Goal: Task Accomplishment & Management: Use online tool/utility

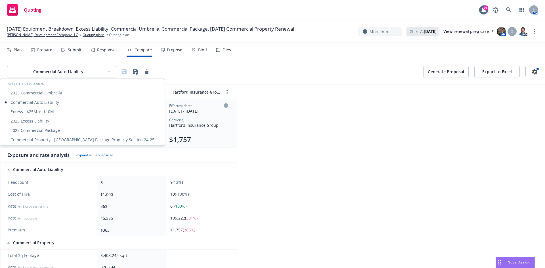
click at [103, 70] on html "Quoting 21 AM [DATE] Equipment Breakdown, Excess Liability, Commercial Umbrella…" at bounding box center [272, 134] width 545 height 268
click at [51, 120] on div "2025 Excess Liability" at bounding box center [82, 120] width 162 height 9
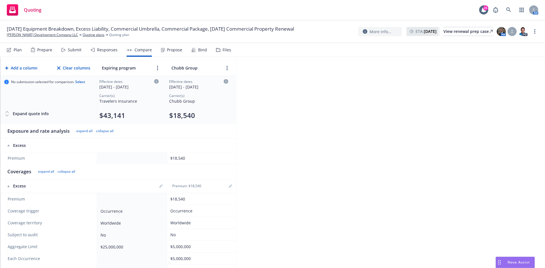
scroll to position [57, 0]
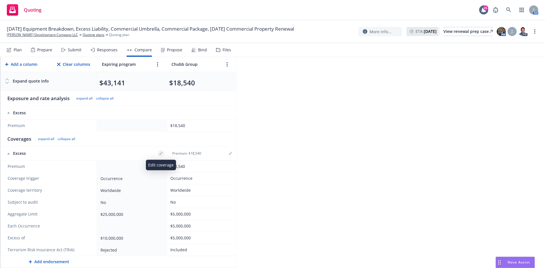
click at [163, 154] on link "editPencil" at bounding box center [161, 153] width 7 height 7
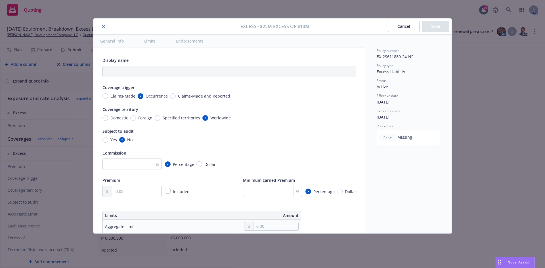
type textarea "x"
radio input "true"
type input "25,000,000.00"
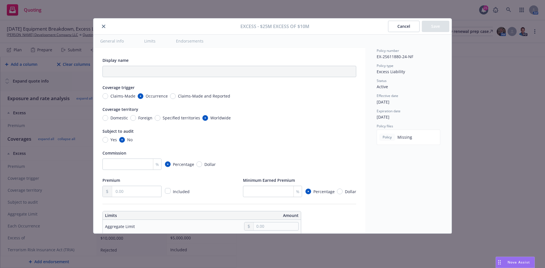
type input "10,000,000.00"
radio input "true"
type textarea "[DATE] [PERSON_NAME]: Page#06: CONTROLLING UNDERLYING POLICIES AND LIMITS Cover…"
type textarea "x"
type input "$25M excess of $10M"
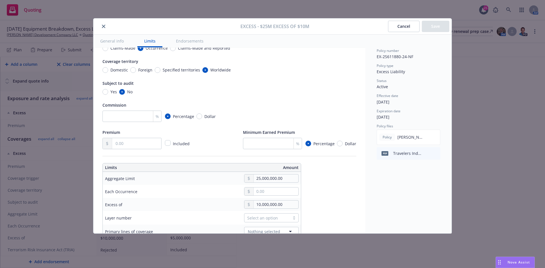
scroll to position [0, 0]
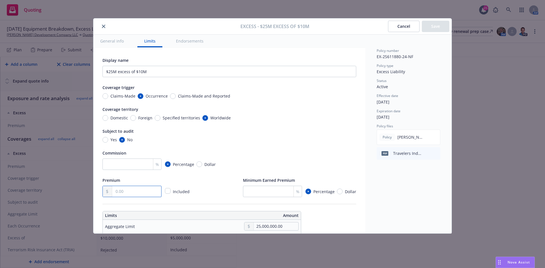
click at [143, 192] on input "text" at bounding box center [136, 191] width 49 height 11
type textarea "x"
type input "4.00"
type textarea "x"
type input "43.00"
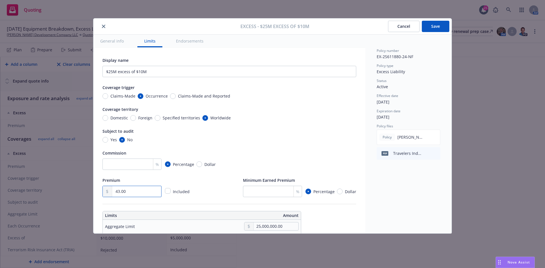
type textarea "x"
type input "434.00"
type textarea "x"
type input "4,341.00"
type textarea "x"
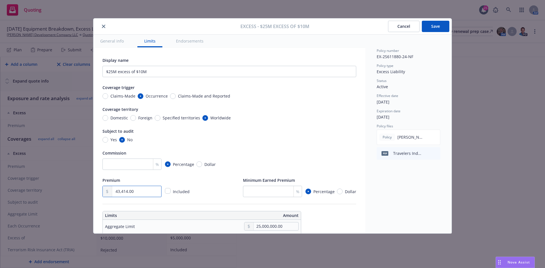
type input "4,341.00"
type textarea "x"
type input "434.00"
type textarea "x"
type input "43.00"
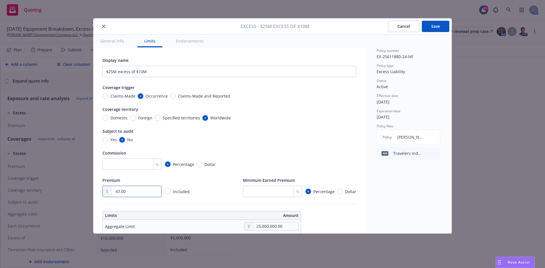
type textarea "x"
type input "431.00"
type textarea "x"
type input "4,314.00"
type textarea "x"
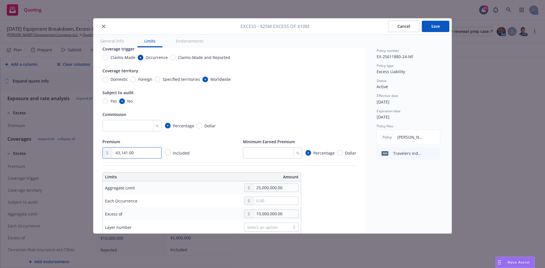
scroll to position [57, 0]
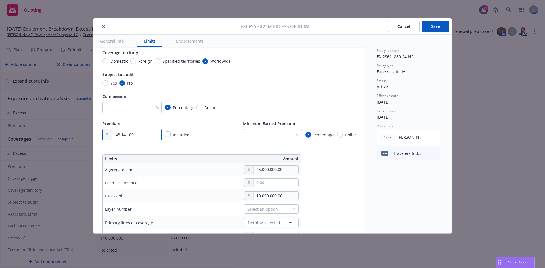
type input "43,141.00"
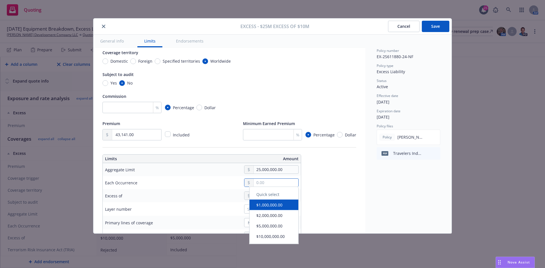
click at [271, 186] on input "text" at bounding box center [276, 183] width 45 height 8
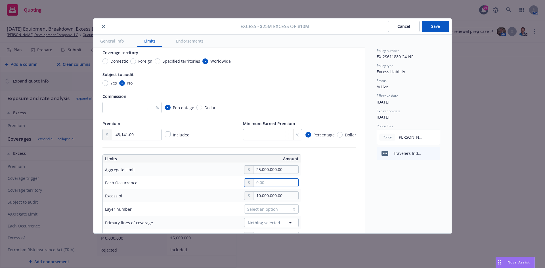
click at [264, 182] on input "text" at bounding box center [276, 183] width 45 height 8
type textarea "x"
type input "2.00"
type textarea "x"
type input "25.00"
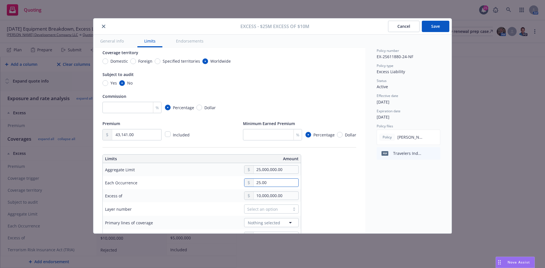
type textarea "x"
type input "250.00"
type textarea "x"
type input "2,500.00"
type textarea "x"
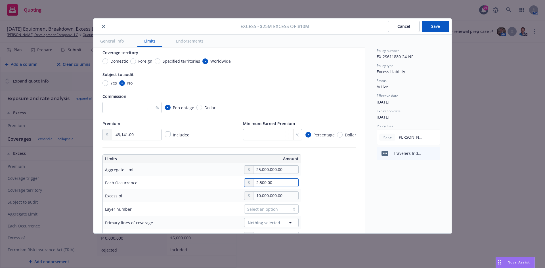
type input "25,000.00"
type textarea "x"
type input "2,500,000.00"
type textarea "x"
type input "25,000,000.00"
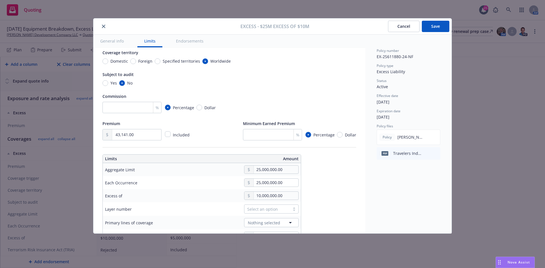
drag, startPoint x: 158, startPoint y: 198, endPoint x: 163, endPoint y: 197, distance: 5.1
click at [158, 198] on div "Excess of" at bounding box center [145, 196] width 81 height 7
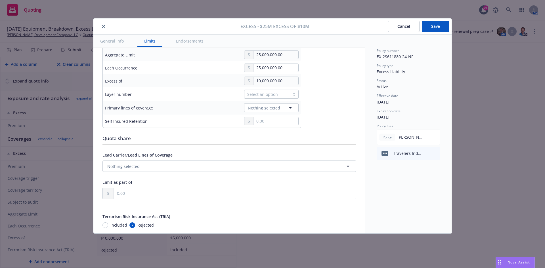
scroll to position [30, 0]
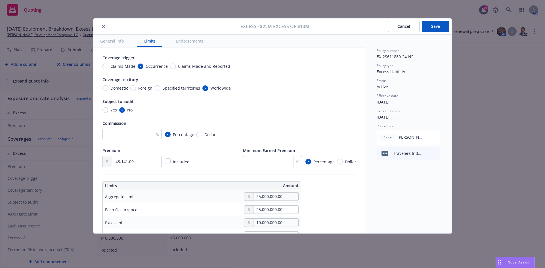
click at [438, 28] on button "Save" at bounding box center [436, 26] width 28 height 11
type textarea "x"
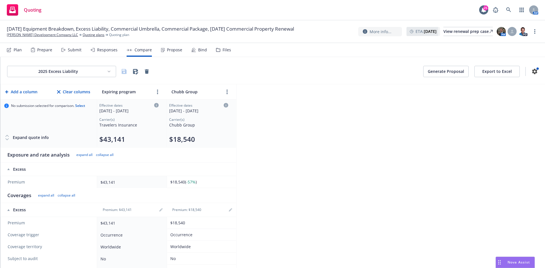
scroll to position [0, 0]
click at [202, 90] on input "Chubb Group" at bounding box center [195, 92] width 51 height 8
type input "C"
type input "Renewal Program"
drag, startPoint x: 341, startPoint y: 161, endPoint x: 341, endPoint y: 166, distance: 5.4
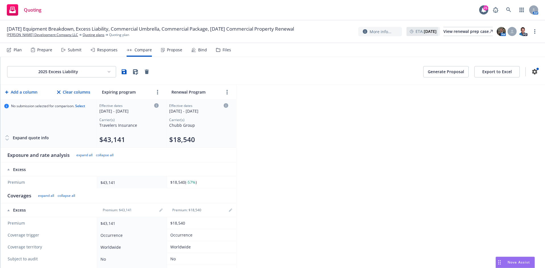
click at [341, 163] on div "2025 Excess Liability Generate Proposal Export to Excel Add a column Clear colu…" at bounding box center [272, 162] width 545 height 211
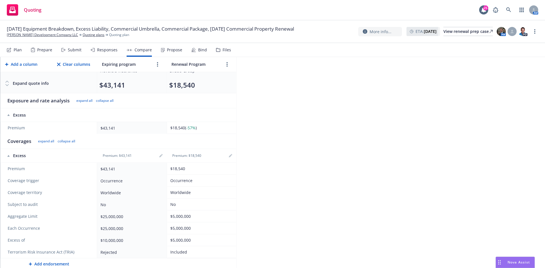
scroll to position [57, 0]
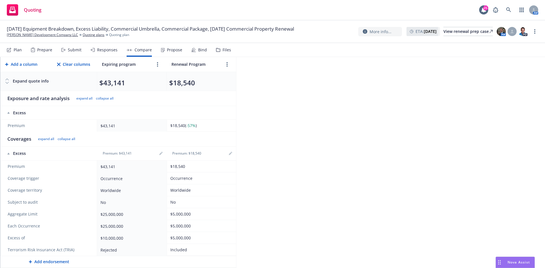
click at [315, 127] on div "2025 Excess Liability Generate Proposal Export to Excel Add a column Clear colu…" at bounding box center [272, 162] width 545 height 211
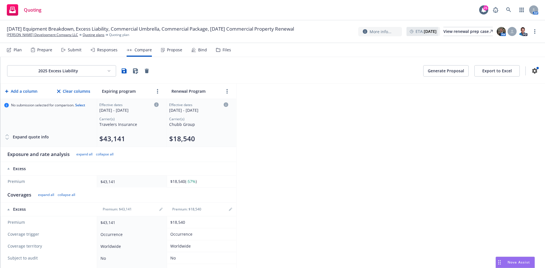
scroll to position [0, 0]
click at [126, 73] on icon "button" at bounding box center [124, 71] width 5 height 5
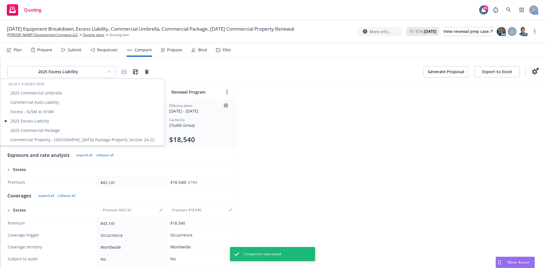
click at [96, 71] on html "Quoting 21 AM [DATE] Equipment Breakdown, Excess Liability, Commercial Umbrella…" at bounding box center [272, 134] width 545 height 268
click at [60, 112] on div "Excess - $25M xs $10M" at bounding box center [82, 111] width 162 height 9
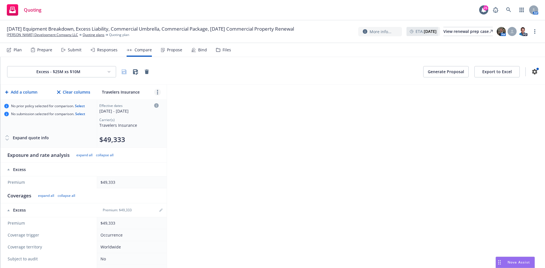
click at [158, 91] on link "more" at bounding box center [157, 92] width 7 height 7
click at [155, 105] on link "copy" at bounding box center [153, 105] width 7 height 7
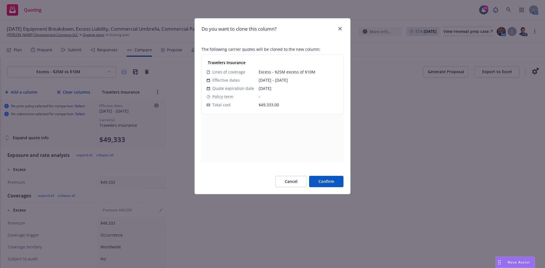
click at [327, 180] on button "Confirm" at bounding box center [326, 181] width 34 height 11
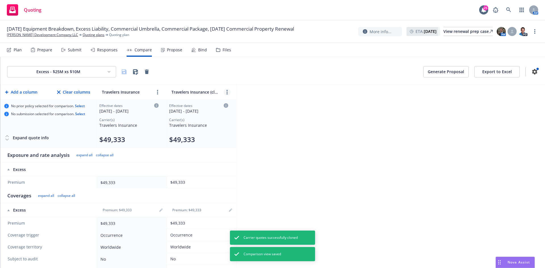
click at [229, 92] on link "more" at bounding box center [227, 92] width 7 height 7
click at [210, 104] on icon "chevronLeft" at bounding box center [208, 104] width 3 height 3
click at [138, 92] on input "Travelers Insurance (cloned)" at bounding box center [126, 92] width 51 height 8
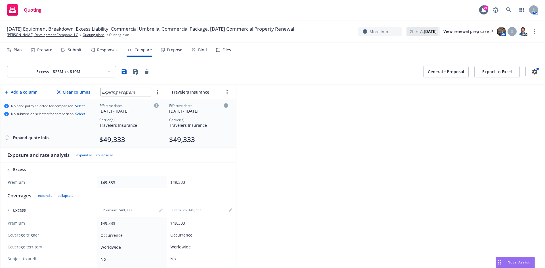
type input "Expiring Program"
drag, startPoint x: 344, startPoint y: 207, endPoint x: 330, endPoint y: 210, distance: 14.3
click at [343, 207] on div "Excess - $25M xs $10M Generate Proposal Export to Excel Add a column Clear colu…" at bounding box center [272, 162] width 545 height 211
click at [202, 95] on input "Travelers Insurance" at bounding box center [195, 92] width 51 height 8
click at [203, 94] on input "Travelers Insurance" at bounding box center [195, 92] width 51 height 8
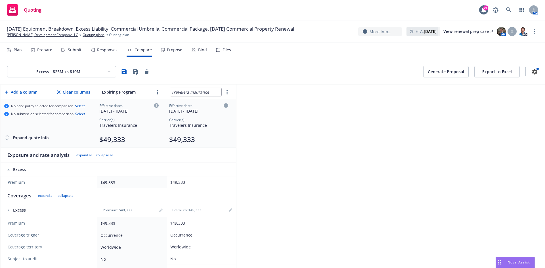
click at [194, 94] on input "Travelers Insurance" at bounding box center [195, 92] width 51 height 8
click at [200, 93] on input "Travelers Insurance" at bounding box center [195, 92] width 51 height 8
click at [206, 95] on input "Travelers Insurance" at bounding box center [195, 92] width 51 height 8
click at [211, 93] on input "Travelers Insurance" at bounding box center [195, 92] width 51 height 8
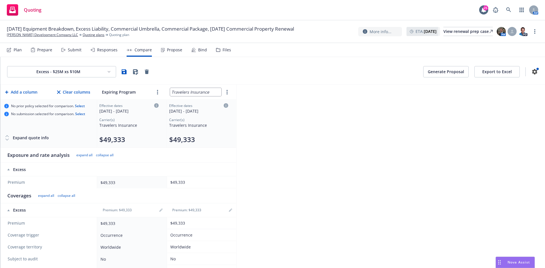
drag, startPoint x: 212, startPoint y: 93, endPoint x: 162, endPoint y: 91, distance: 50.8
click at [162, 91] on tr "Add a column Clear columns Expiring Program Travelers Insurance" at bounding box center [119, 92] width 236 height 15
type input "Renewal Program"
click at [317, 162] on div "Excess - $25M xs $10M Generate Proposal Export to Excel Add a column Clear colu…" at bounding box center [272, 162] width 545 height 211
click at [141, 93] on input "Expiring Program" at bounding box center [126, 92] width 51 height 8
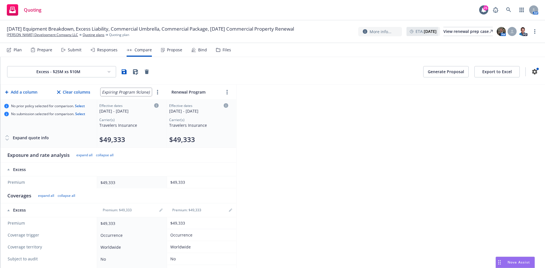
click at [137, 91] on input "Expiring Program 9clone)" at bounding box center [126, 92] width 51 height 8
type input "Expiring Program (clone)"
click at [394, 186] on div "Excess - $25M xs $10M Generate Proposal Export to Excel Add a column Clear colu…" at bounding box center [272, 162] width 545 height 211
click at [124, 71] on icon "button" at bounding box center [124, 71] width 7 height 7
click at [74, 72] on html "Quoting 21 AM [DATE] Equipment Breakdown, Excess Liability, Commercial Umbrella…" at bounding box center [272, 134] width 545 height 268
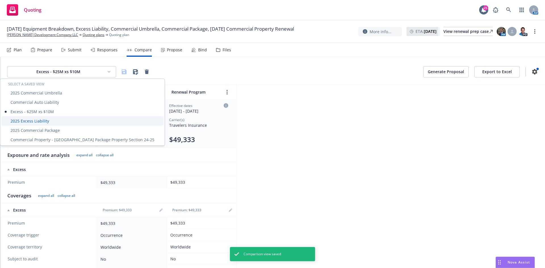
click at [50, 120] on div "2025 Excess Liability" at bounding box center [82, 120] width 162 height 9
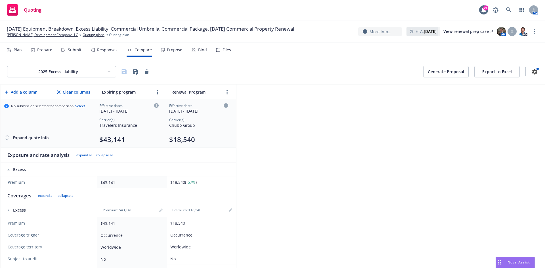
click at [79, 66] on html "Quoting 21 AM [DATE] Equipment Breakdown, Excess Liability, Commercial Umbrella…" at bounding box center [272, 134] width 545 height 268
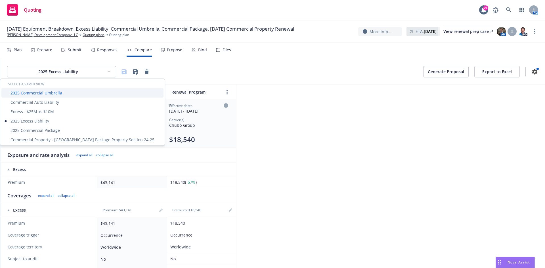
click at [64, 95] on div "2025 Commercial Umbrella" at bounding box center [82, 92] width 162 height 9
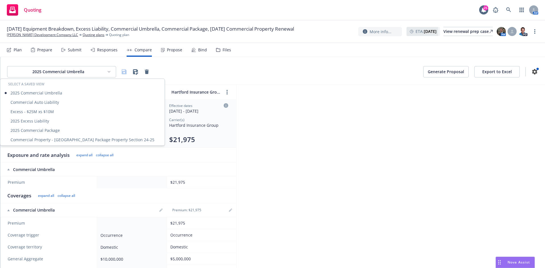
click at [81, 75] on html "Quoting 21 AM [DATE] Equipment Breakdown, Excess Liability, Commercial Umbrella…" at bounding box center [272, 134] width 545 height 268
click at [54, 116] on div "2025 Excess Liability" at bounding box center [82, 120] width 162 height 9
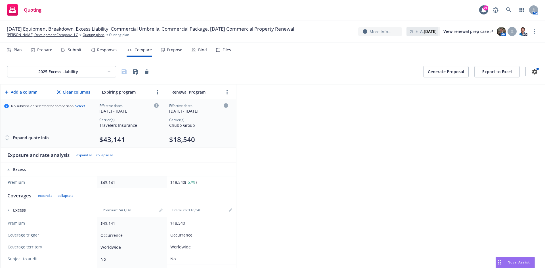
click at [76, 69] on html "Quoting 21 AM [DATE] Equipment Breakdown, Excess Liability, Commercial Umbrella…" at bounding box center [272, 134] width 545 height 268
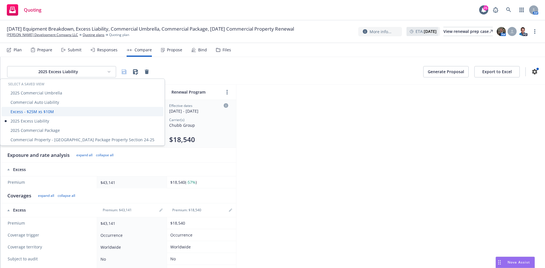
click at [51, 112] on div "Excess - $25M xs $10M" at bounding box center [82, 111] width 162 height 9
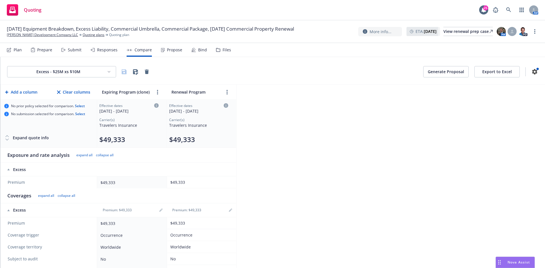
click at [158, 105] on icon at bounding box center [156, 105] width 5 height 5
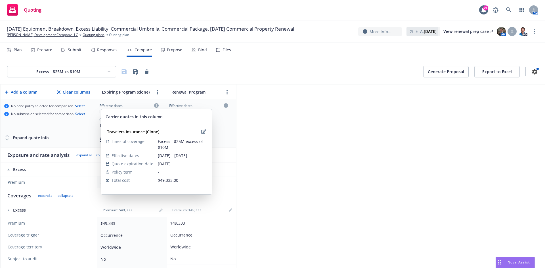
click at [322, 185] on div "Excess - $25M xs $10M Generate Proposal Export to Excel Add a column Clear colu…" at bounding box center [272, 162] width 545 height 211
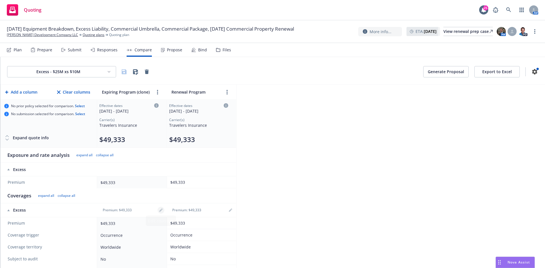
click at [160, 213] on link "editPencil" at bounding box center [161, 210] width 7 height 7
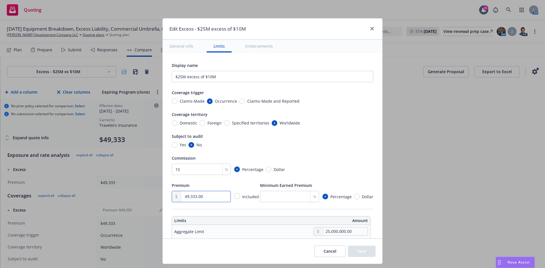
drag, startPoint x: 204, startPoint y: 195, endPoint x: 172, endPoint y: 196, distance: 31.8
click at [172, 196] on div "49,333.00" at bounding box center [201, 196] width 59 height 11
type input "43,141.00"
click at [305, 153] on div "Display name $25M excess of $10M Coverage trigger Claims-Made Occurrence Claims…" at bounding box center [273, 132] width 202 height 141
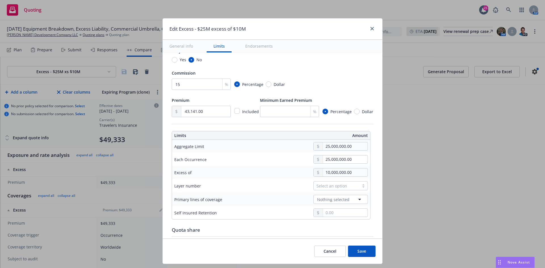
scroll to position [114, 0]
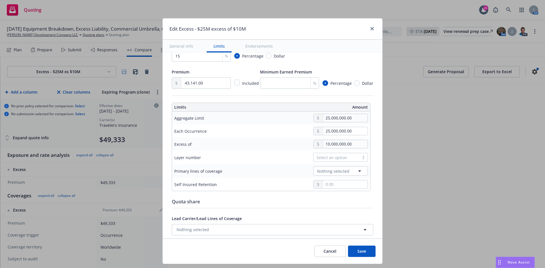
click at [366, 248] on button "Save" at bounding box center [362, 251] width 28 height 11
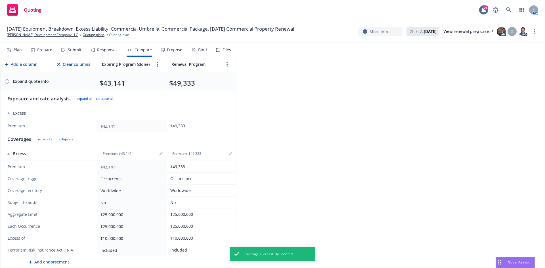
scroll to position [57, 0]
click at [300, 184] on div "Excess - $25M xs $10M Generate Proposal Export to Excel Add a column Clear colu…" at bounding box center [272, 162] width 545 height 211
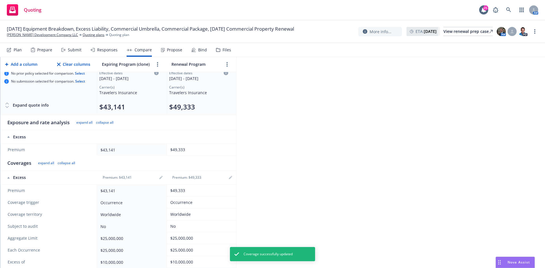
scroll to position [0, 0]
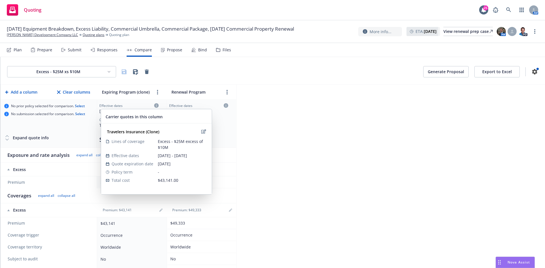
click at [155, 105] on icon at bounding box center [156, 105] width 5 height 5
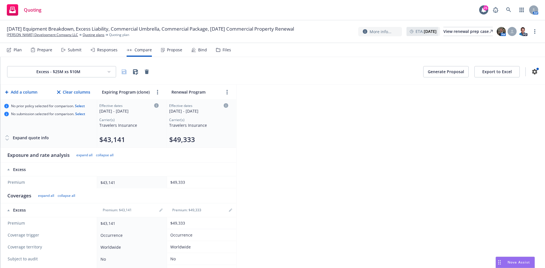
click at [123, 124] on div "Travelers Insurance" at bounding box center [128, 125] width 59 height 6
click at [155, 103] on td "Effective dates [DATE] - [DATE] Carrier(s) Travelers Insurance $43,141" at bounding box center [132, 124] width 70 height 48
click at [154, 106] on div "Effective dates" at bounding box center [128, 105] width 59 height 5
select select "12"
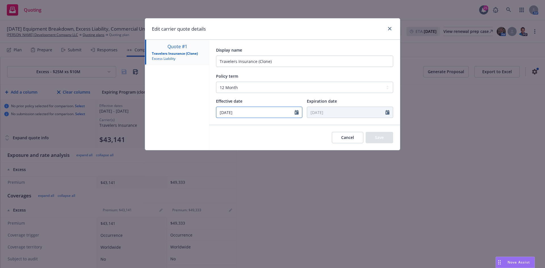
click at [252, 114] on input "[DATE]" at bounding box center [255, 112] width 78 height 11
select select "9"
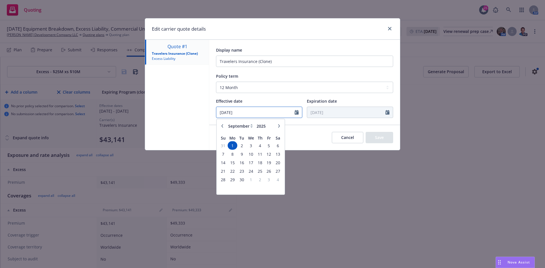
type input "[DATE]"
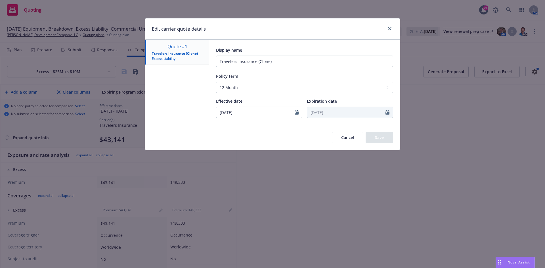
type input "[DATE]"
click at [293, 74] on div "Policy term" at bounding box center [304, 76] width 177 height 7
click at [385, 137] on button "Save" at bounding box center [380, 137] width 28 height 11
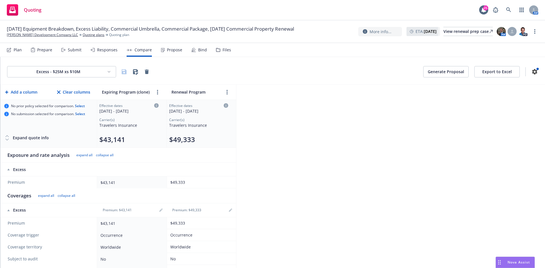
scroll to position [57, 0]
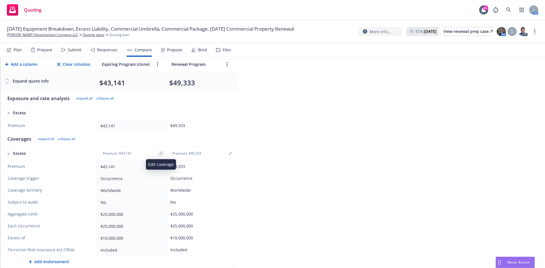
click at [159, 154] on icon "editPencil" at bounding box center [160, 153] width 3 height 3
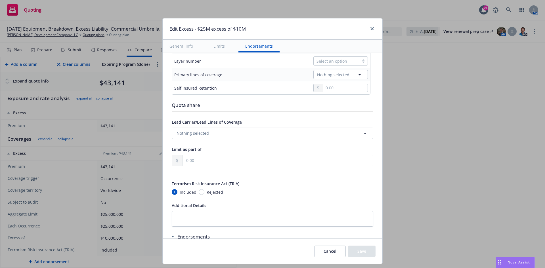
scroll to position [271, 0]
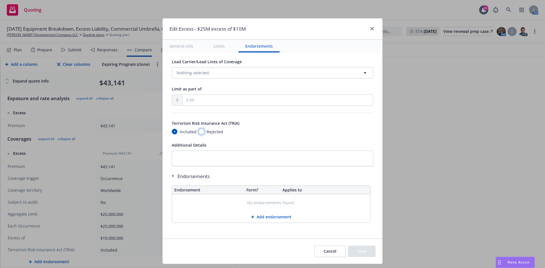
click at [199, 129] on input "Rejected" at bounding box center [202, 132] width 6 height 6
radio input "true"
click at [362, 252] on button "Save" at bounding box center [362, 251] width 28 height 11
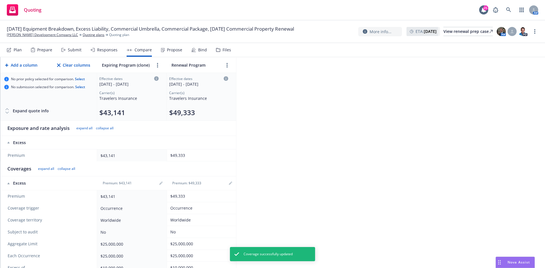
scroll to position [0, 0]
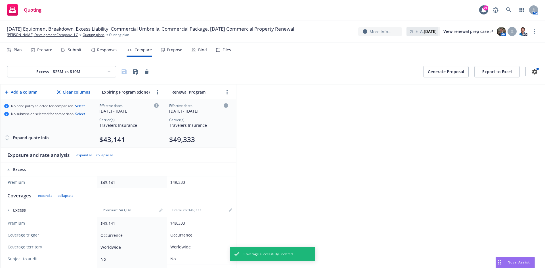
click at [74, 73] on html "Quoting 21 AM [DATE] Equipment Breakdown, Excess Liability, Commercial Umbrella…" at bounding box center [272, 134] width 545 height 268
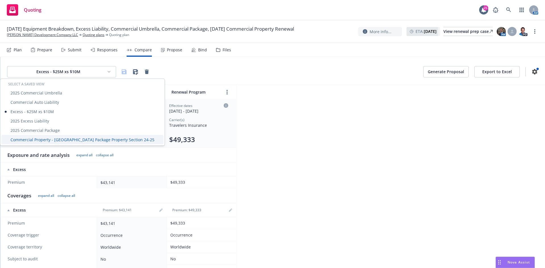
click at [34, 141] on div "Commercial Property - [GEOGRAPHIC_DATA] Package Property Section 24-25" at bounding box center [82, 139] width 162 height 9
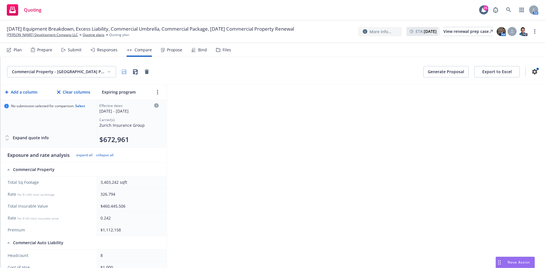
click at [60, 72] on html "Quoting 21 AM [DATE] Equipment Breakdown, Excess Liability, Commercial Umbrella…" at bounding box center [272, 134] width 545 height 268
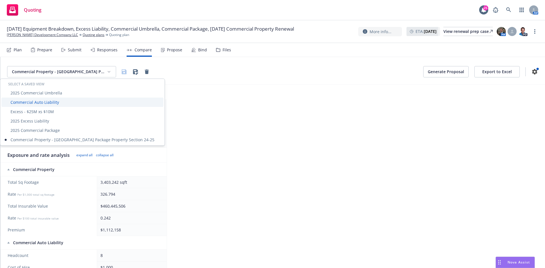
click at [42, 103] on div "Commercial Auto Liability" at bounding box center [82, 102] width 162 height 9
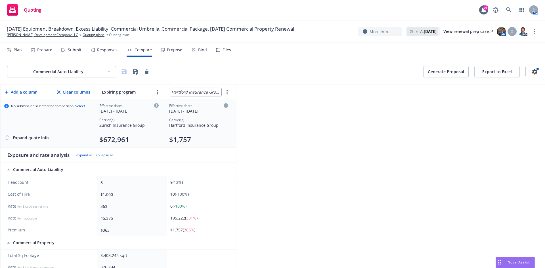
click at [204, 90] on input "Hartford Insurance Group" at bounding box center [195, 92] width 51 height 8
click at [205, 90] on input "Hartford Insurance Group" at bounding box center [195, 92] width 51 height 8
type input "Renewal program"
click at [331, 138] on div "Commercial Auto Liability Generate Proposal Export to Excel Add a column Clear …" at bounding box center [272, 162] width 545 height 211
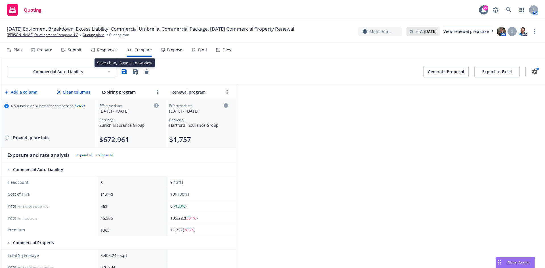
click at [125, 70] on icon "button" at bounding box center [124, 71] width 5 height 5
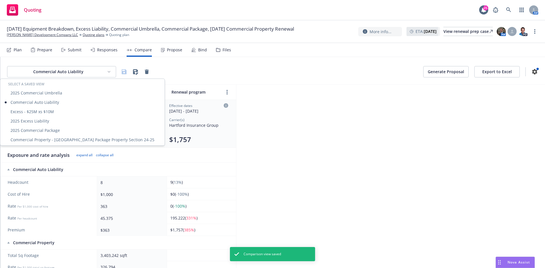
click at [95, 74] on html "Quoting 21 AM [DATE] Equipment Breakdown, Excess Liability, Commercial Umbrella…" at bounding box center [272, 134] width 545 height 268
click at [74, 91] on div "2025 Commercial Umbrella" at bounding box center [82, 92] width 162 height 9
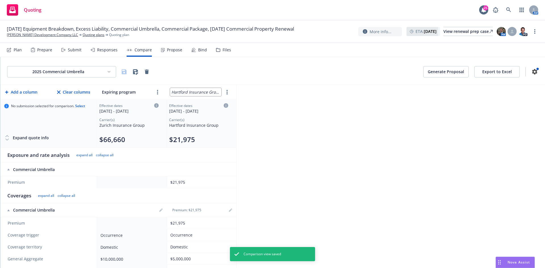
click at [209, 91] on input "Hartford Insurance Group" at bounding box center [195, 92] width 51 height 8
click at [208, 91] on input "Hartford Insurance Group" at bounding box center [195, 92] width 51 height 8
type input "Renewal Program"
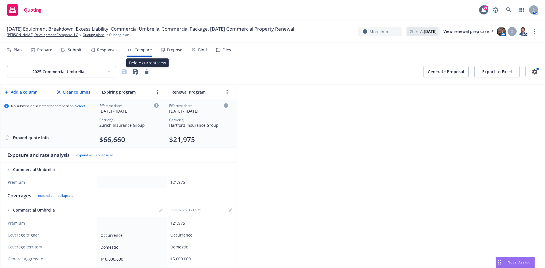
click at [288, 120] on div "2025 Commercial Umbrella Delete current view Delete current view Generate Propo…" at bounding box center [272, 162] width 545 height 211
click at [125, 71] on icon "button" at bounding box center [124, 71] width 7 height 7
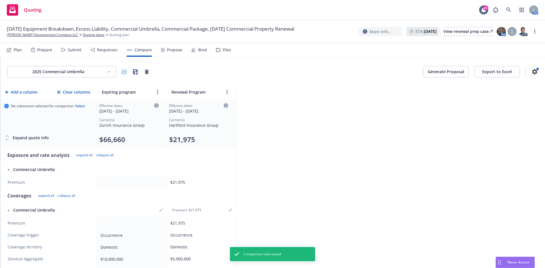
click at [92, 71] on html "Quoting 21 AM [DATE] Equipment Breakdown, Excess Liability, Commercial Umbrella…" at bounding box center [272, 134] width 545 height 268
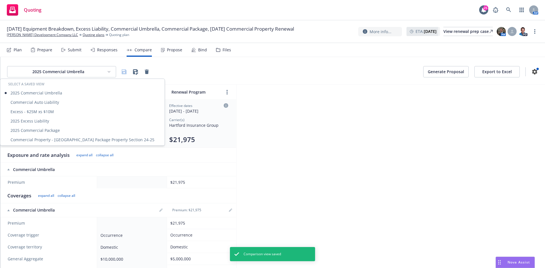
drag, startPoint x: 462, startPoint y: 166, endPoint x: 352, endPoint y: 156, distance: 109.8
click at [457, 165] on html "Quoting 21 AM [DATE] Equipment Breakdown, Excess Liability, Commercial Umbrella…" at bounding box center [272, 134] width 545 height 268
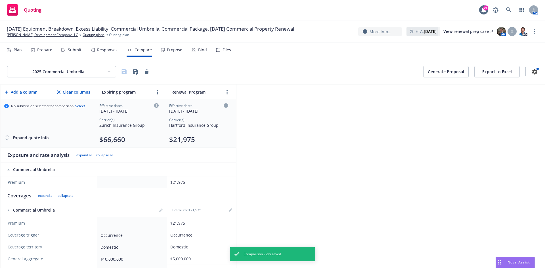
click at [203, 125] on div "Hartford Insurance Group" at bounding box center [198, 125] width 59 height 6
click at [225, 105] on icon at bounding box center [226, 105] width 5 height 5
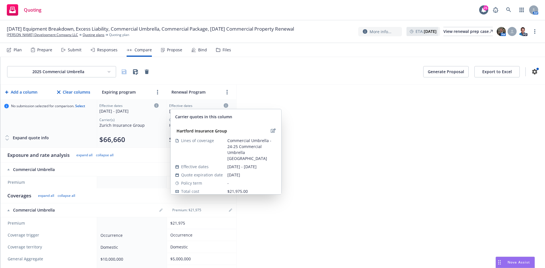
scroll to position [1, 0]
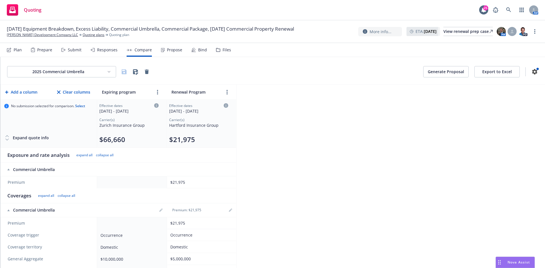
click at [227, 104] on icon at bounding box center [226, 105] width 5 height 5
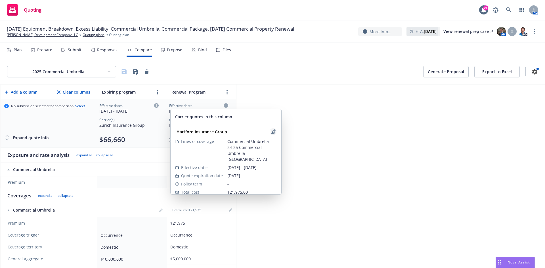
click at [271, 132] on icon "edit" at bounding box center [273, 131] width 5 height 5
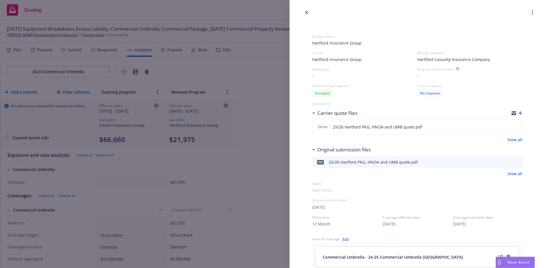
click at [342, 42] on span "Hartford Insurance Group" at bounding box center [417, 43] width 210 height 6
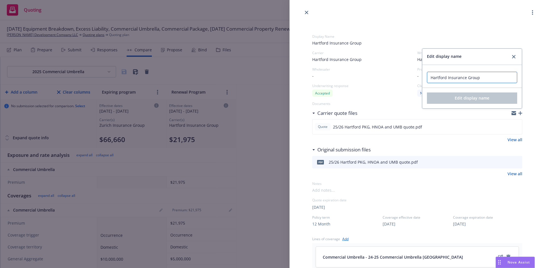
click at [495, 80] on input "Hartford Insurance Group" at bounding box center [472, 77] width 90 height 11
drag, startPoint x: 459, startPoint y: 80, endPoint x: 418, endPoint y: 85, distance: 41.7
click at [422, 85] on div "Edit display name Hartford Insurance Group Edit display name" at bounding box center [472, 79] width 100 height 60
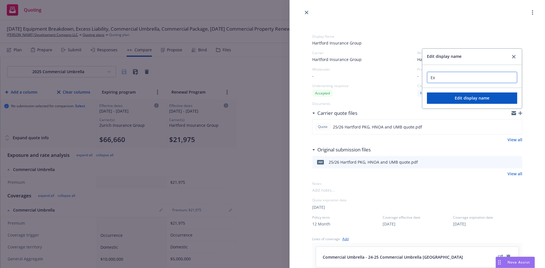
type input "E"
type input "$5M UMB - Lead Umbrella"
click at [457, 98] on span "Edit display name" at bounding box center [472, 97] width 35 height 5
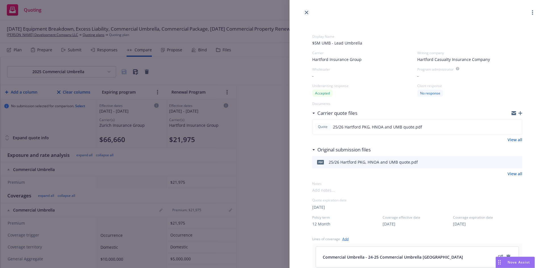
click at [306, 13] on icon "close" at bounding box center [306, 12] width 3 height 3
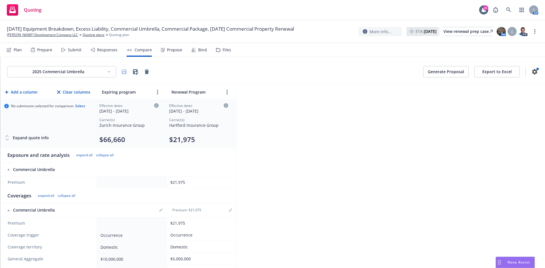
click at [288, 168] on div "2025 Commercial Umbrella Generate Proposal Export to Excel Add a column Clear c…" at bounding box center [272, 162] width 545 height 211
click at [163, 211] on link "editPencil" at bounding box center [161, 210] width 7 height 7
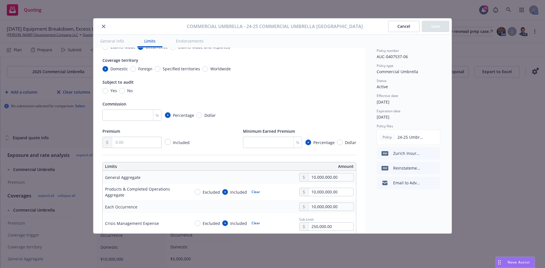
scroll to position [57, 0]
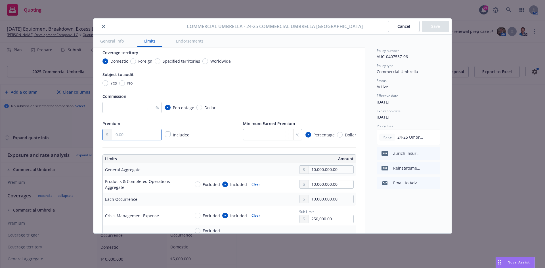
click at [140, 131] on input "text" at bounding box center [136, 134] width 49 height 11
type textarea "x"
type input "6.00"
type textarea "x"
type input "66.00"
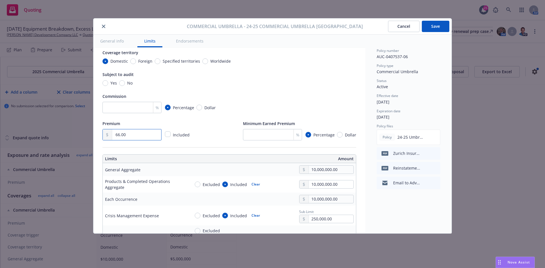
type textarea "x"
type input "666.00"
type textarea "x"
type input "6,666.00"
type textarea "x"
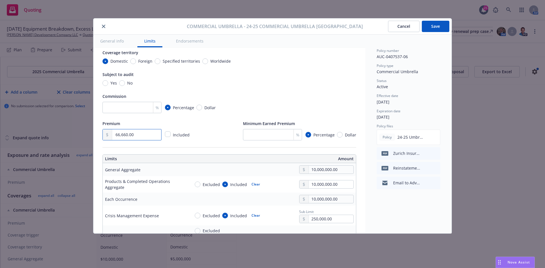
type input "66,660.00"
click at [441, 24] on button "Save" at bounding box center [436, 26] width 28 height 11
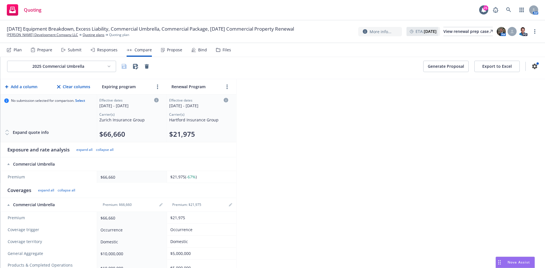
scroll to position [0, 0]
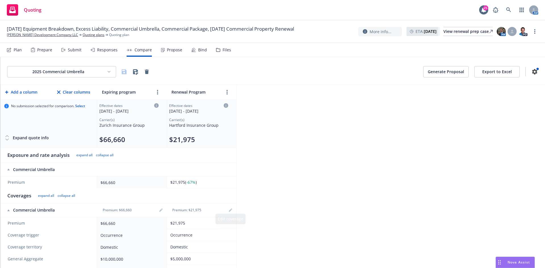
drag, startPoint x: 323, startPoint y: 137, endPoint x: 313, endPoint y: 137, distance: 10.5
click at [323, 137] on div "2025 Commercial Umbrella Generate Proposal Export to Excel Add a column Clear c…" at bounding box center [272, 162] width 545 height 211
click at [84, 70] on html "Quoting 21 AM [DATE] Equipment Breakdown, Excess Liability, Commercial Umbrella…" at bounding box center [272, 134] width 545 height 268
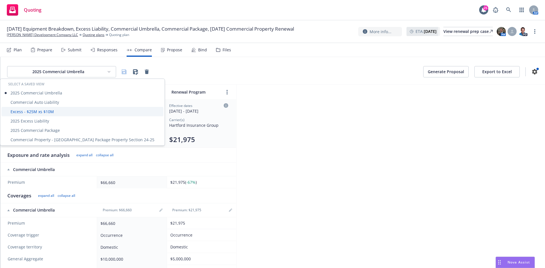
click at [60, 109] on div "Excess - $25M xs $10M" at bounding box center [82, 111] width 162 height 9
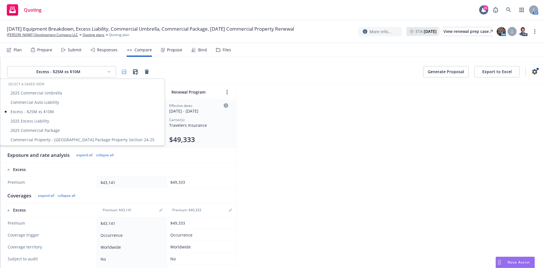
click at [74, 70] on html "Quoting 21 AM [DATE] Equipment Breakdown, Excess Liability, Commercial Umbrella…" at bounding box center [272, 134] width 545 height 268
click at [53, 122] on div "2025 Excess Liability" at bounding box center [82, 120] width 162 height 9
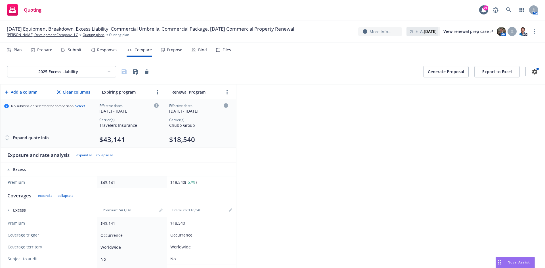
click at [67, 72] on html "Quoting 21 AM [DATE] Equipment Breakdown, Excess Liability, Commercial Umbrella…" at bounding box center [272, 134] width 545 height 268
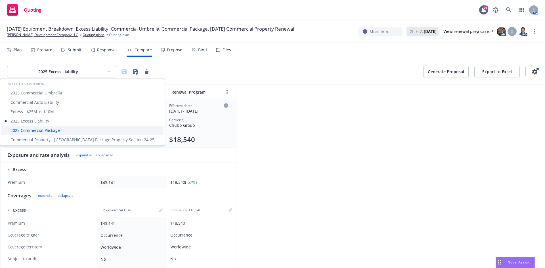
click at [53, 131] on div "2025 Commercial Package" at bounding box center [82, 130] width 162 height 9
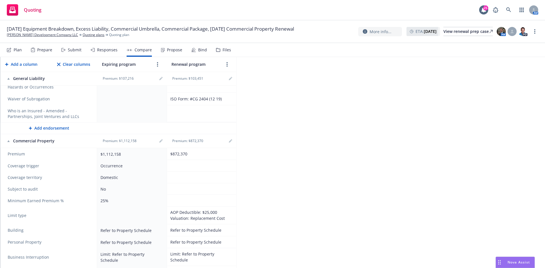
scroll to position [738, 0]
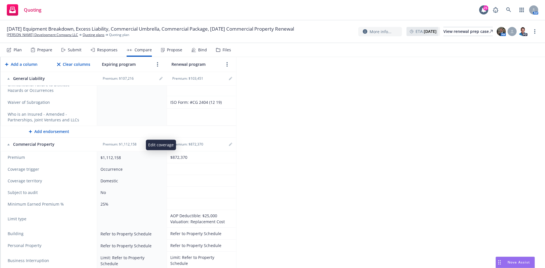
click at [160, 144] on icon "editPencil" at bounding box center [160, 145] width 3 height 3
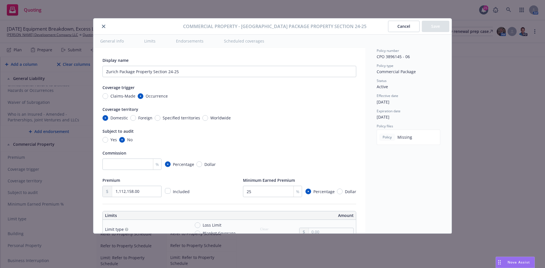
type textarea "x"
click at [141, 193] on input "1,112,158.00" at bounding box center [136, 191] width 49 height 11
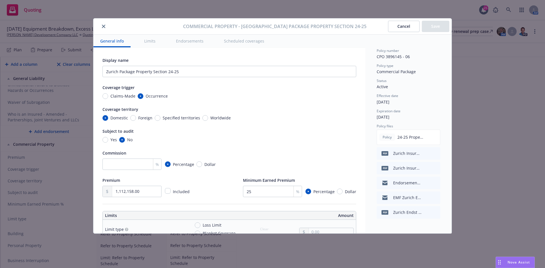
click at [204, 182] on div "Premium 1,112,158.00 Included Minimum Earned Premium 25 % Percentage Dollar" at bounding box center [230, 187] width 254 height 20
click at [104, 25] on icon "close" at bounding box center [103, 26] width 3 height 3
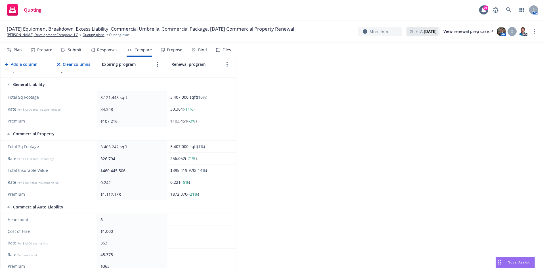
scroll to position [0, 0]
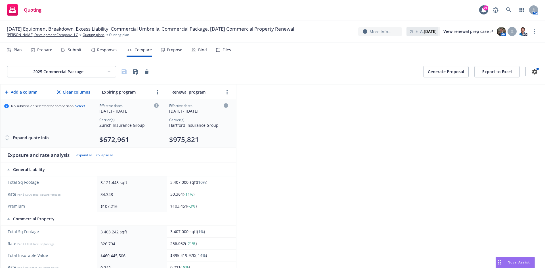
click at [494, 72] on button "Export to Excel" at bounding box center [496, 71] width 45 height 11
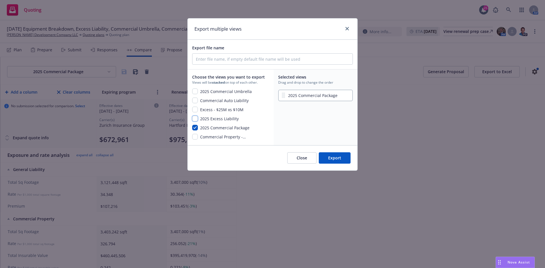
click at [196, 117] on input "checkbox" at bounding box center [195, 119] width 6 height 6
checkbox input "true"
click at [195, 108] on input "checkbox" at bounding box center [195, 110] width 6 height 6
checkbox input "true"
drag, startPoint x: 194, startPoint y: 100, endPoint x: 194, endPoint y: 93, distance: 7.1
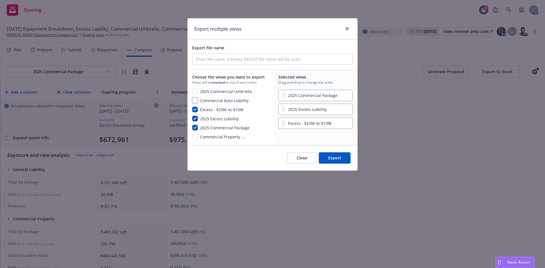
click at [194, 99] on input "checkbox" at bounding box center [195, 101] width 6 height 6
checkbox input "true"
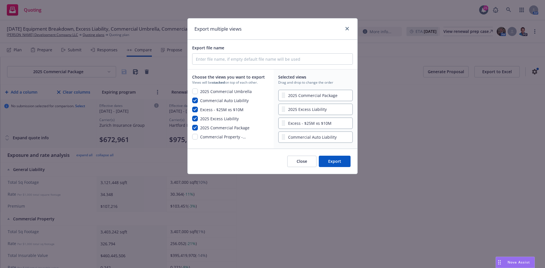
click at [194, 88] on div "Choose the views you want to export Views will be stacked on top of each other.…" at bounding box center [230, 109] width 84 height 79
click at [197, 92] on input "checkbox" at bounding box center [195, 92] width 6 height 6
checkbox input "true"
drag, startPoint x: 283, startPoint y: 141, endPoint x: 284, endPoint y: 110, distance: 30.7
click at [284, 110] on div "2025 Commercial Package 2025 Excess Liability Excess - $25M xs $10M Commercial …" at bounding box center [315, 117] width 75 height 56
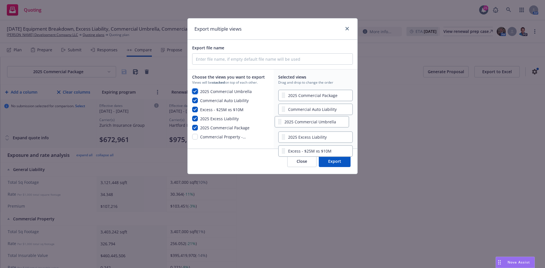
drag, startPoint x: 284, startPoint y: 153, endPoint x: 281, endPoint y: 122, distance: 30.8
click at [280, 122] on div "2025 Commercial Package Commercial Auto Liability 2025 Excess Liability Excess …" at bounding box center [315, 117] width 75 height 56
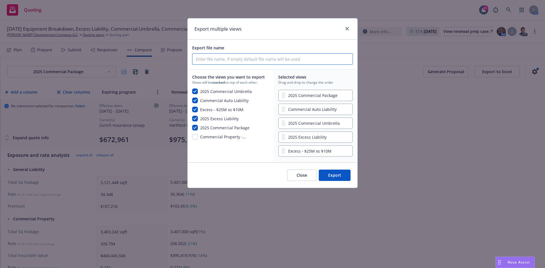
click at [300, 63] on input "Export file name" at bounding box center [273, 59] width 160 height 11
type input "25-26 [PERSON_NAME] Development Coverage Details - Turbo Quote"
click at [336, 176] on button "Export" at bounding box center [335, 175] width 32 height 11
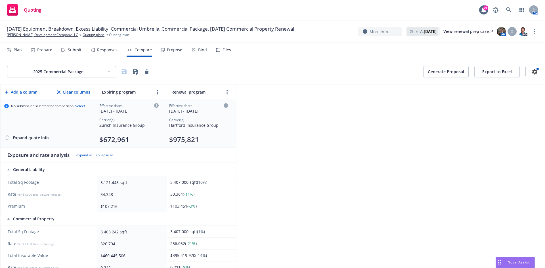
click at [433, 76] on button "Generate Proposal" at bounding box center [445, 71] width 45 height 11
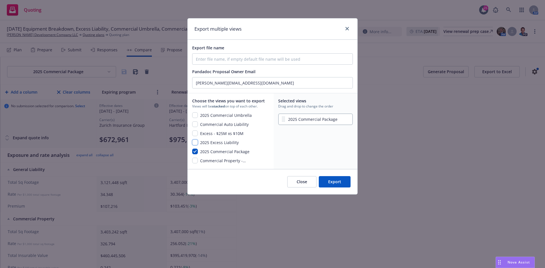
click at [195, 144] on input "checkbox" at bounding box center [195, 143] width 6 height 6
checkbox input "true"
click at [196, 130] on div "2025 Commercial Umbrella Commercial Auto Liability Excess - $25M xs $10M 2025 E…" at bounding box center [229, 138] width 75 height 52
click at [196, 123] on input "checkbox" at bounding box center [195, 125] width 6 height 6
checkbox input "true"
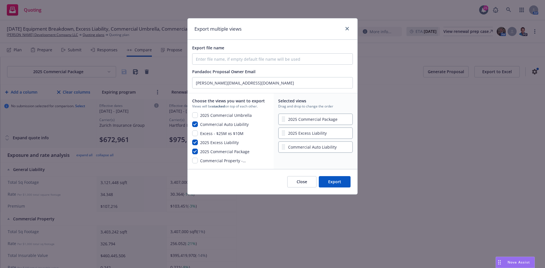
click at [193, 139] on div "2025 Commercial Umbrella Commercial Auto Liability Excess - $25M xs $10M 2025 E…" at bounding box center [229, 138] width 75 height 52
click at [195, 133] on input "checkbox" at bounding box center [195, 134] width 6 height 6
checkbox input "true"
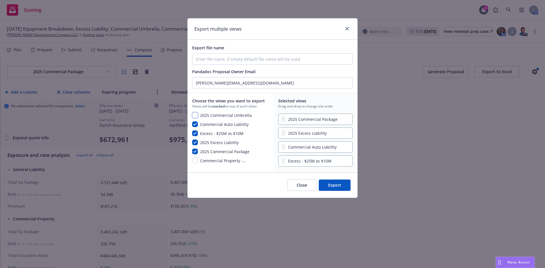
click at [196, 114] on input "checkbox" at bounding box center [195, 115] width 6 height 6
checkbox input "true"
drag, startPoint x: 283, startPoint y: 148, endPoint x: 283, endPoint y: 133, distance: 14.8
click at [283, 133] on div "2025 Commercial Package 2025 Excess Liability Commercial Auto Liability Excess …" at bounding box center [315, 140] width 75 height 56
drag, startPoint x: 282, startPoint y: 175, endPoint x: 282, endPoint y: 143, distance: 32.4
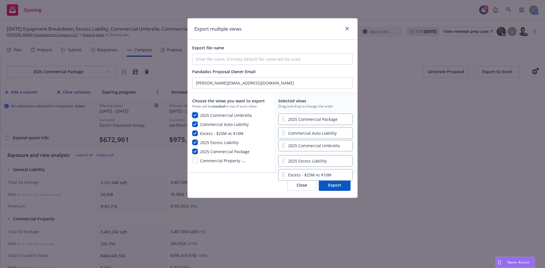
click at [282, 143] on div "2025 Commercial Package Commercial Auto Liability 2025 Excess Liability Excess …" at bounding box center [315, 140] width 75 height 56
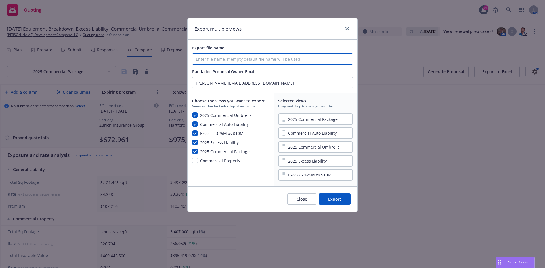
click at [248, 57] on input "Export file name" at bounding box center [273, 59] width 160 height 11
click at [370, 94] on div "Export multiple views Export file name Pandadoc Proposal Owner Email [PERSON_NA…" at bounding box center [272, 134] width 545 height 268
click at [251, 55] on input "Export file name" at bounding box center [273, 59] width 160 height 11
type input "2"
type input "[DATE] [PERSON_NAME] Development Renewal Proposal"
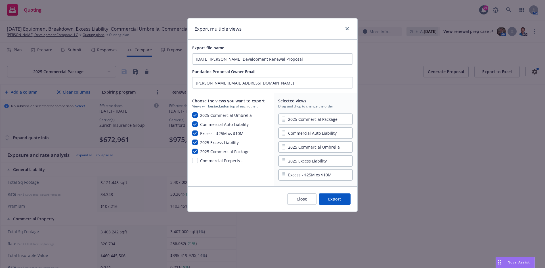
click at [338, 201] on button "Export" at bounding box center [335, 199] width 32 height 11
checkbox input "false"
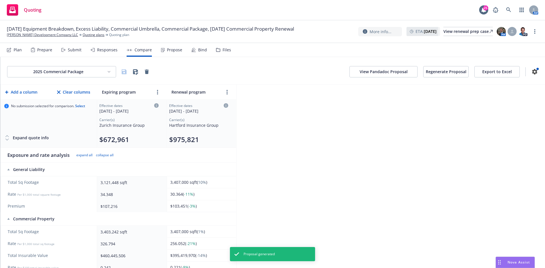
click at [375, 71] on button "View Pandadoc Proposal" at bounding box center [384, 71] width 68 height 11
click at [377, 66] on button "View Pandadoc Proposal" at bounding box center [384, 71] width 68 height 11
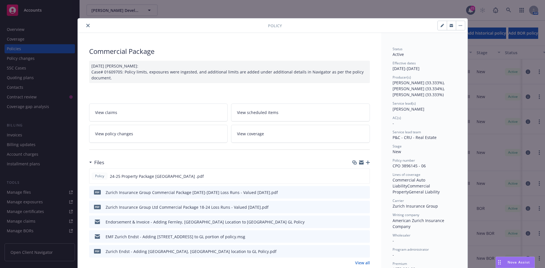
scroll to position [0, 0]
click at [86, 27] on icon "close" at bounding box center [87, 25] width 3 height 3
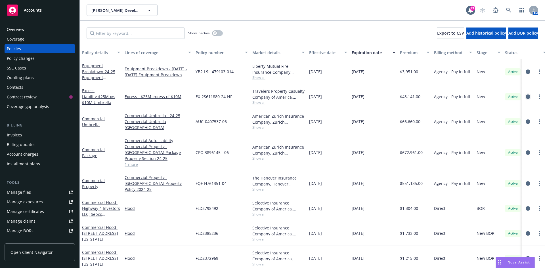
click at [526, 97] on link "circleInformation" at bounding box center [528, 96] width 7 height 7
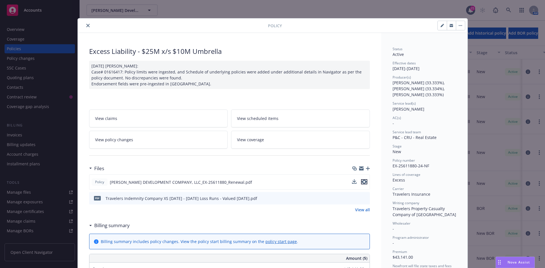
click at [364, 182] on icon "preview file" at bounding box center [364, 182] width 5 height 4
click at [86, 25] on icon "close" at bounding box center [87, 25] width 3 height 3
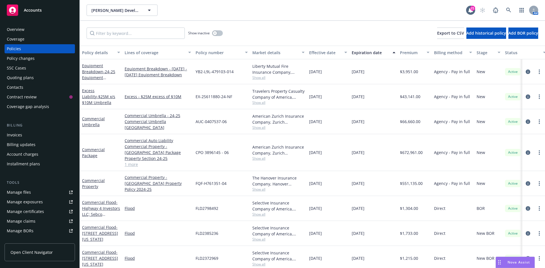
scroll to position [0, 0]
click at [526, 181] on icon "circleInformation" at bounding box center [528, 183] width 5 height 5
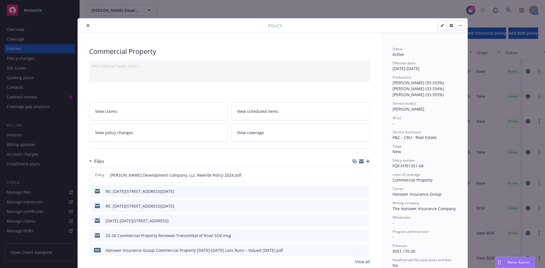
click at [87, 26] on icon "close" at bounding box center [87, 25] width 3 height 3
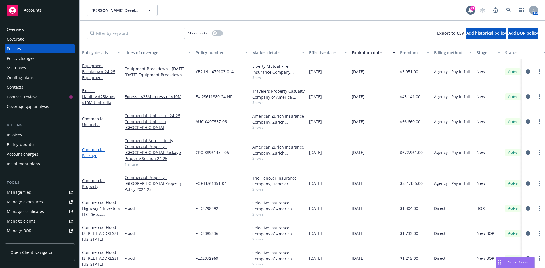
click at [92, 152] on link "Commercial Package" at bounding box center [93, 152] width 23 height 11
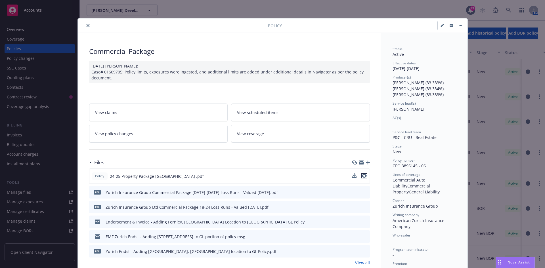
click at [364, 176] on icon "preview file" at bounding box center [364, 176] width 5 height 4
